Goal: Find specific page/section: Find specific page/section

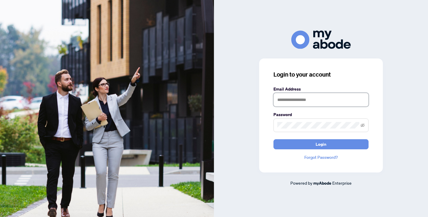
click at [298, 95] on input "text" at bounding box center [320, 100] width 95 height 14
type input "**********"
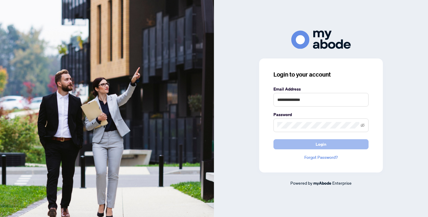
click at [312, 144] on button "Login" at bounding box center [320, 144] width 95 height 10
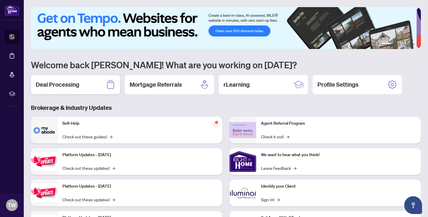
click at [81, 81] on div "Deal Processing" at bounding box center [75, 84] width 89 height 19
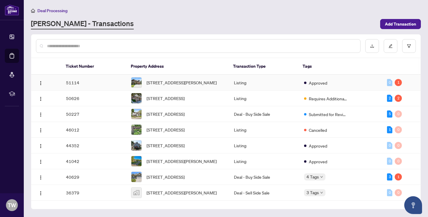
click at [91, 84] on td "51114" at bounding box center [93, 83] width 65 height 16
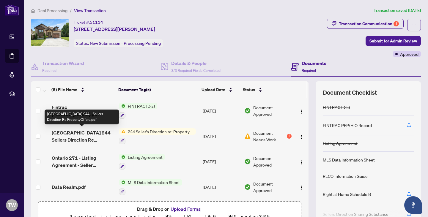
click at [86, 135] on span "[GEOGRAPHIC_DATA] 244 - Sellers Direction Re PropertyOffers.pdf" at bounding box center [83, 136] width 62 height 14
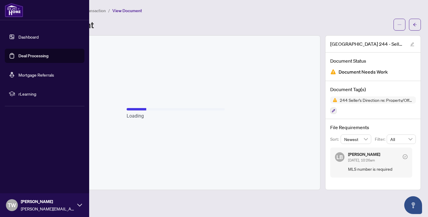
click at [33, 35] on link "Dashboard" at bounding box center [28, 36] width 20 height 5
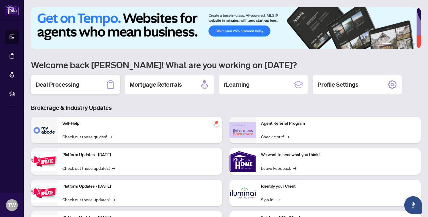
click at [74, 85] on h2 "Deal Processing" at bounding box center [58, 84] width 44 height 8
